Goal: Transaction & Acquisition: Purchase product/service

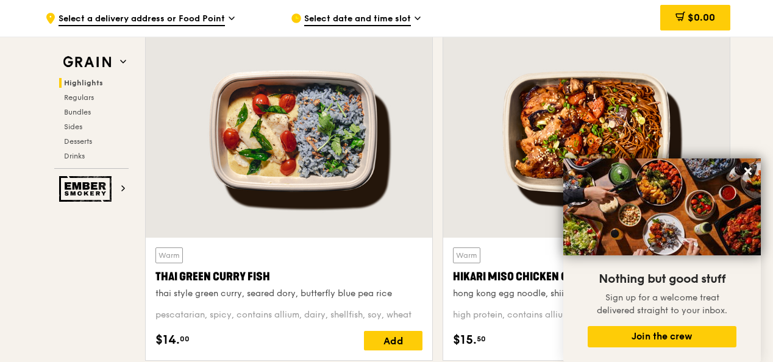
scroll to position [439, 0]
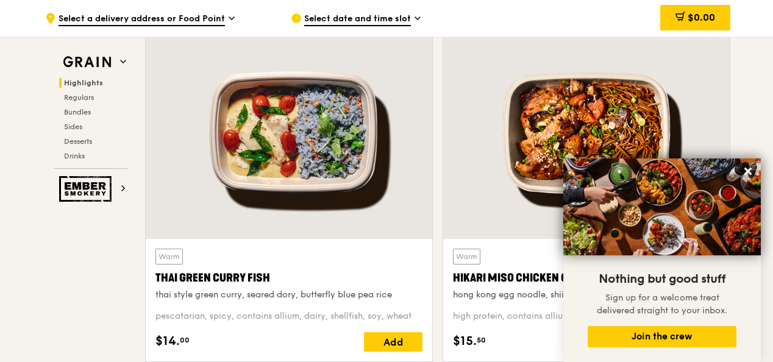
click at [435, 250] on div "Warm Thai Green [PERSON_NAME] Fish thai style green [PERSON_NAME], seared dory,…" at bounding box center [288, 199] width 297 height 345
click at [749, 170] on icon at bounding box center [747, 171] width 7 height 7
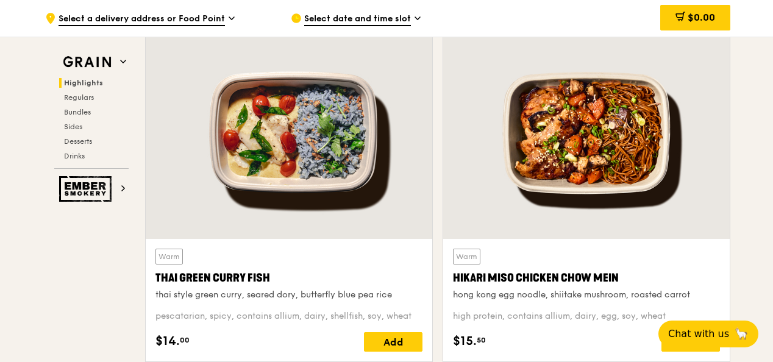
click at [419, 16] on icon at bounding box center [417, 18] width 6 height 11
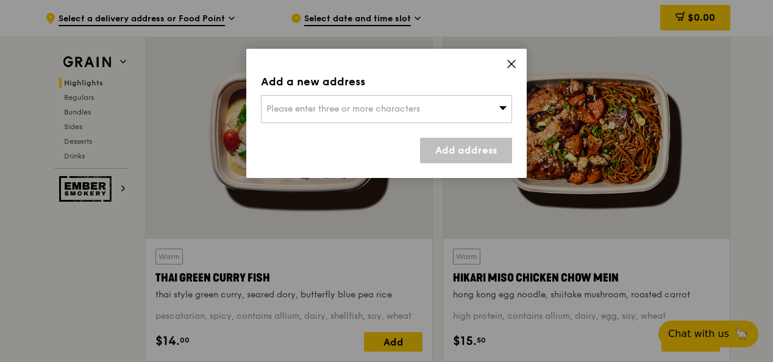
click at [504, 110] on icon at bounding box center [502, 107] width 9 height 9
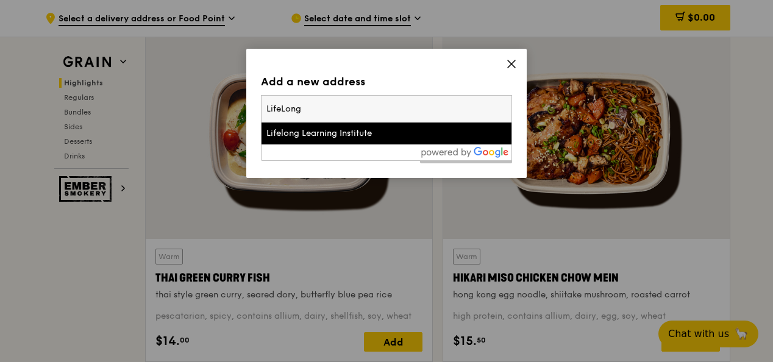
type input "LifeLong"
click at [345, 136] on div "Lifelong Learning Institute" at bounding box center [356, 133] width 180 height 12
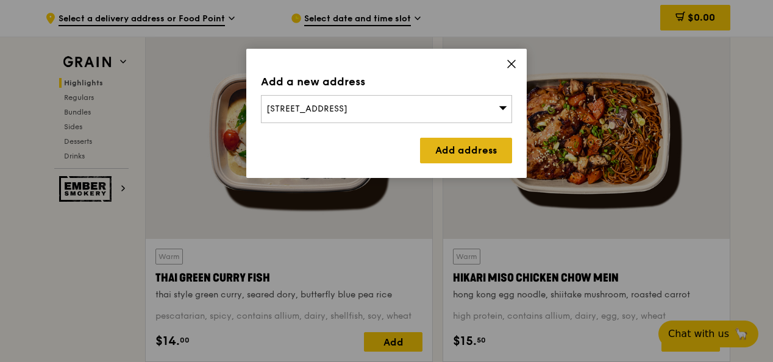
click at [464, 151] on link "Add address" at bounding box center [466, 151] width 92 height 26
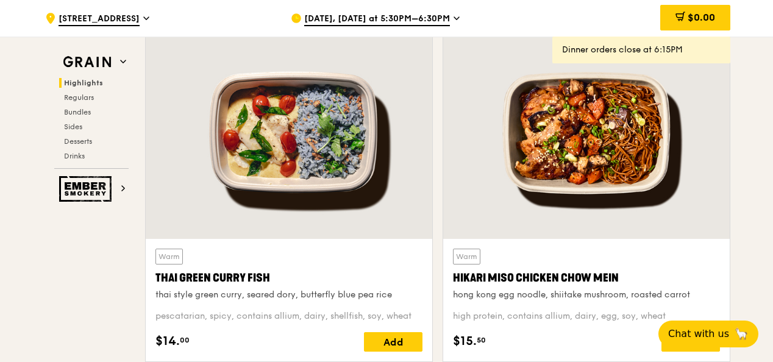
click at [359, 15] on span "[DATE], [DATE] at 5:30PM–6:30PM" at bounding box center [377, 19] width 146 height 13
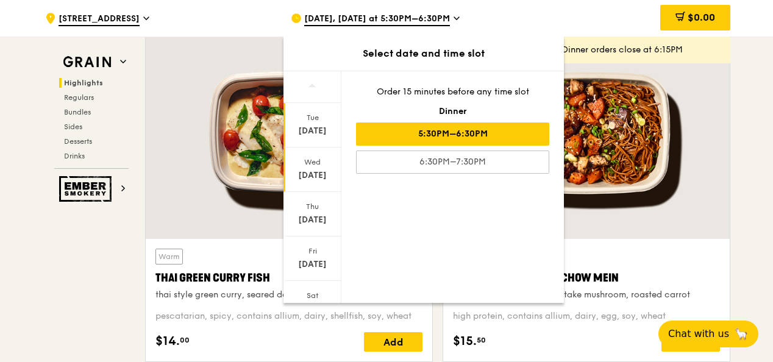
click at [317, 172] on div "[DATE]" at bounding box center [312, 175] width 54 height 12
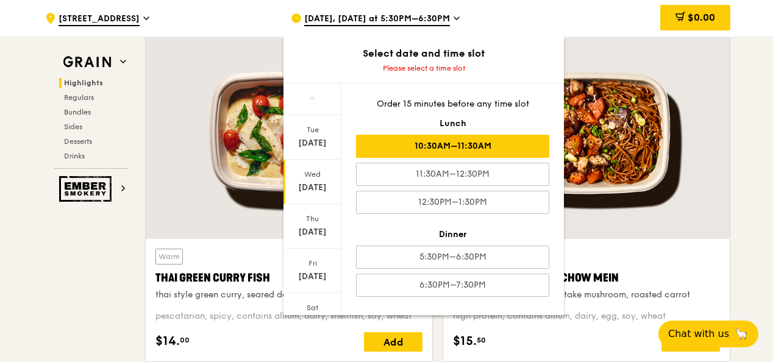
click at [458, 147] on div "10:30AM–11:30AM" at bounding box center [452, 146] width 193 height 23
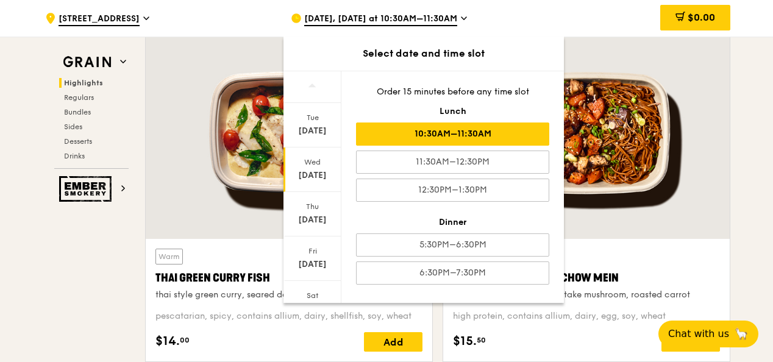
click at [596, 38] on div at bounding box center [586, 132] width 286 height 211
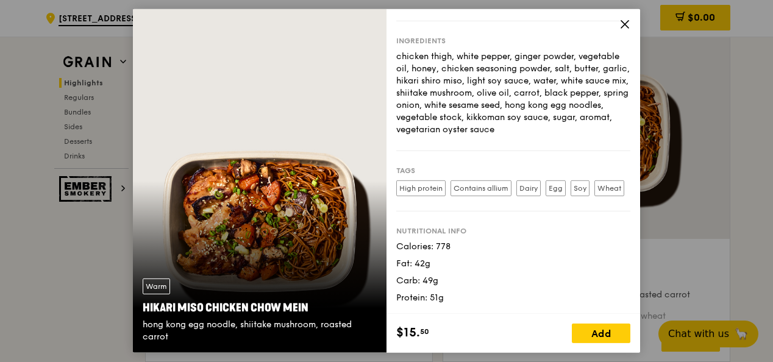
scroll to position [147, 0]
click at [609, 332] on div "Add" at bounding box center [601, 333] width 58 height 19
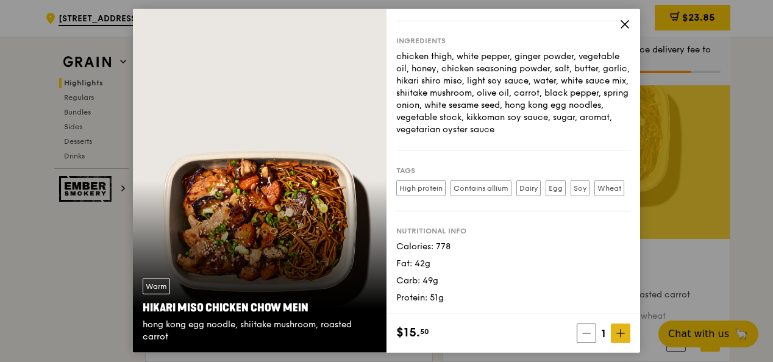
click at [620, 333] on icon at bounding box center [620, 333] width 0 height 7
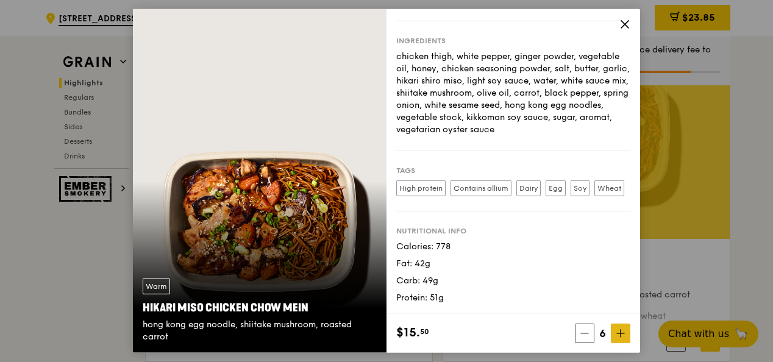
click at [620, 333] on icon at bounding box center [620, 333] width 0 height 7
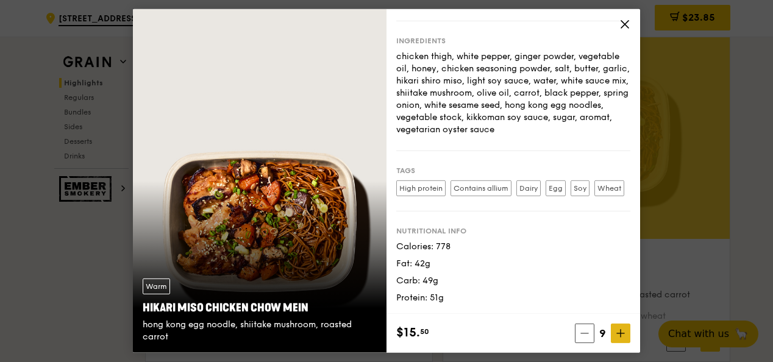
click at [620, 333] on icon at bounding box center [620, 333] width 0 height 7
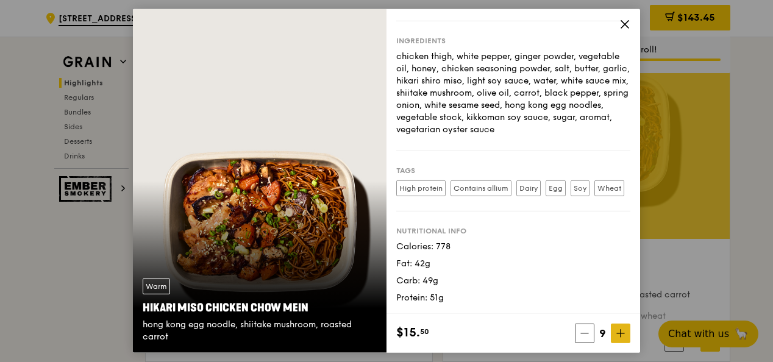
click at [620, 333] on icon at bounding box center [620, 333] width 0 height 7
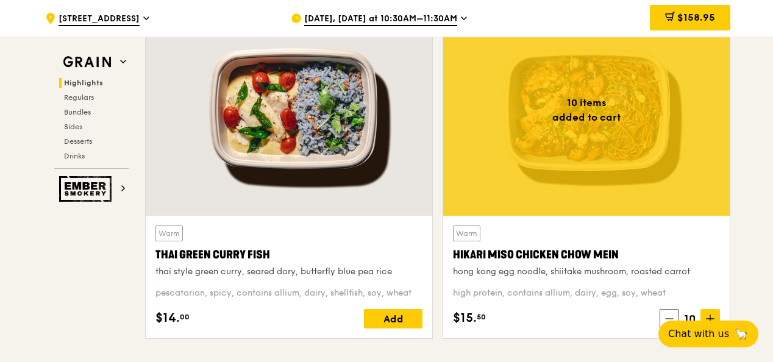
scroll to position [463, 0]
